Goal: Check status: Check status

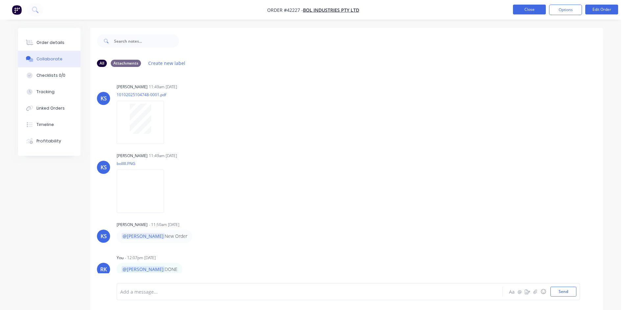
click at [524, 7] on button "Close" at bounding box center [529, 10] width 33 height 10
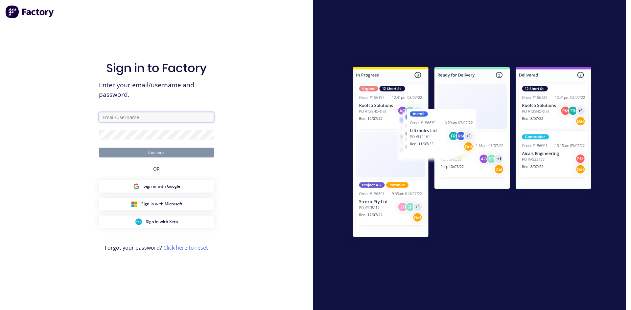
type input "[PERSON_NAME][EMAIL_ADDRESS][DOMAIN_NAME]"
click at [186, 150] on button "Continue" at bounding box center [156, 153] width 115 height 10
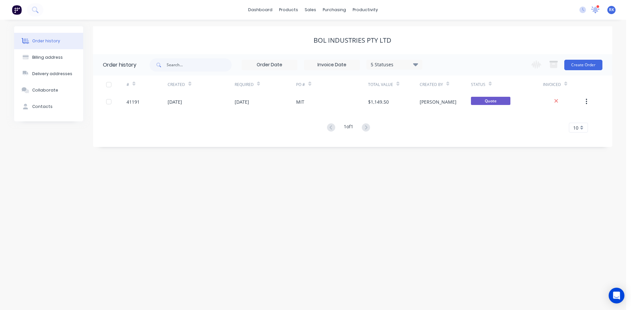
click at [595, 10] on icon at bounding box center [595, 9] width 6 height 6
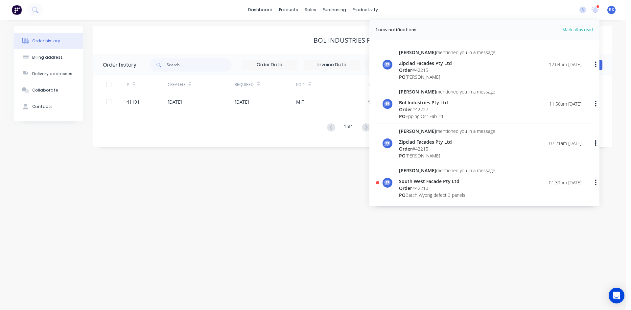
click at [475, 11] on div "dashboard products sales purchasing productivity dashboard products Product Cat…" at bounding box center [313, 10] width 626 height 20
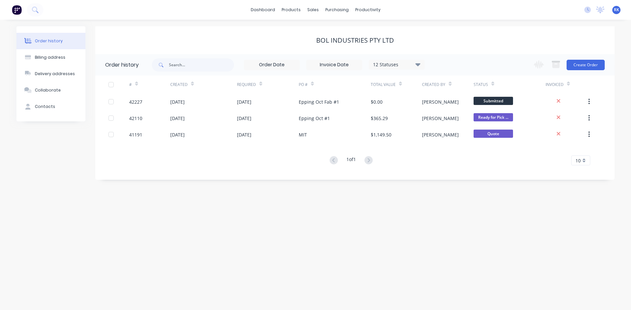
click at [481, 13] on div "dashboard products sales purchasing productivity dashboard products Product Cat…" at bounding box center [315, 10] width 631 height 20
click at [484, 10] on div "dashboard products sales purchasing productivity dashboard products Product Cat…" at bounding box center [315, 10] width 631 height 20
click at [604, 10] on icon at bounding box center [600, 9] width 9 height 7
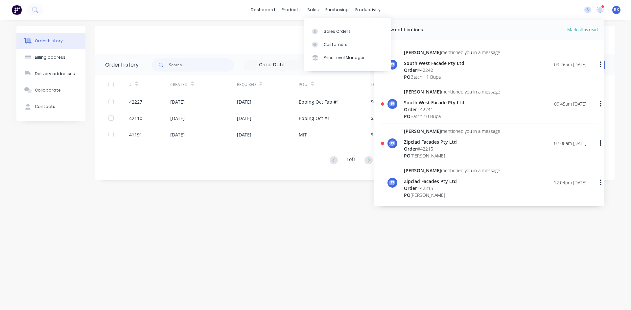
click at [423, 148] on div "Order # 42215" at bounding box center [452, 149] width 96 height 7
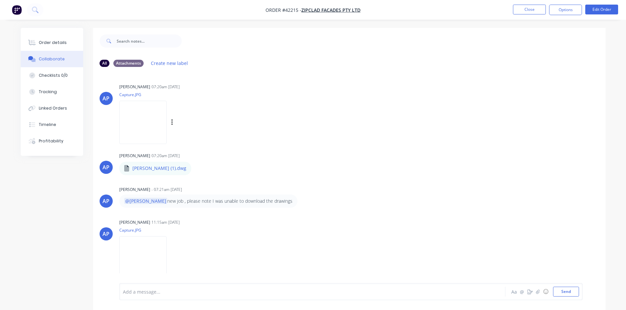
click at [289, 99] on div "Angela Perez 07:20am 10/10/25 Capture.JPG Labels Download" at bounding box center [221, 111] width 205 height 59
click at [527, 9] on button "Close" at bounding box center [529, 10] width 33 height 10
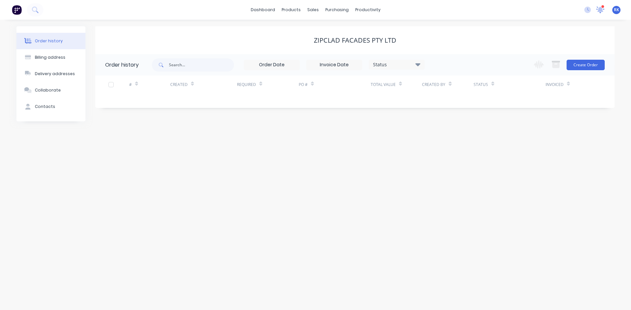
click at [601, 12] on icon at bounding box center [600, 9] width 6 height 6
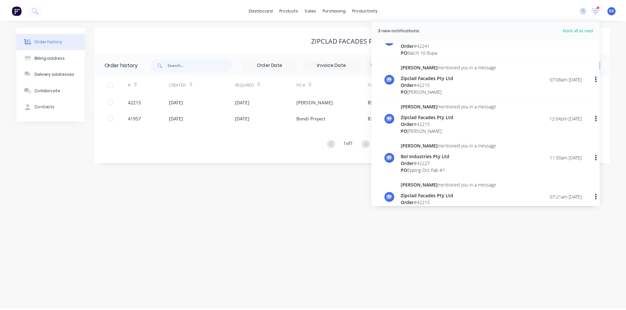
scroll to position [66, 0]
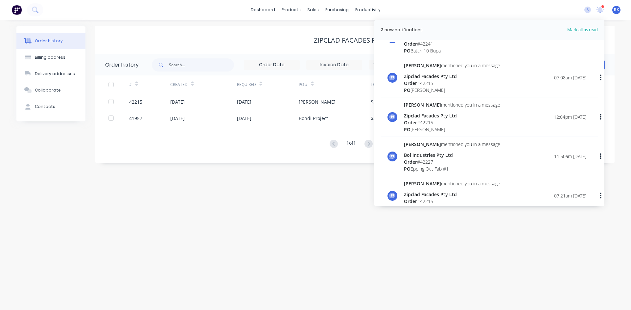
click at [430, 162] on div "Order # 42227" at bounding box center [452, 162] width 96 height 7
